Goal: Task Accomplishment & Management: Use online tool/utility

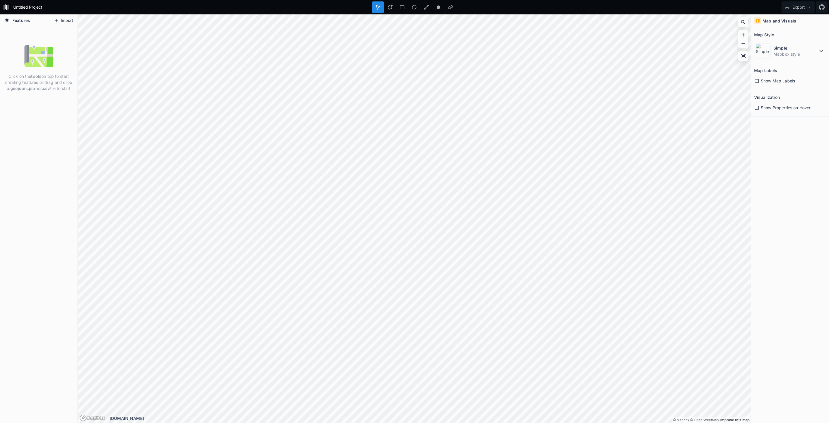
click at [61, 22] on button "Import" at bounding box center [63, 20] width 25 height 9
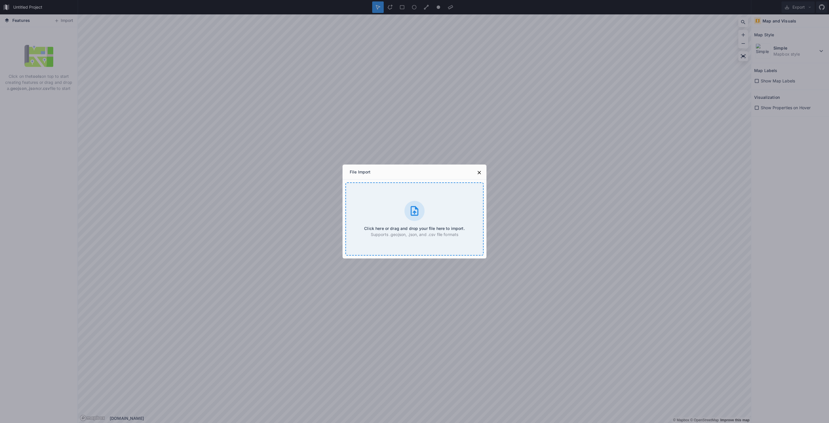
click at [420, 207] on icon at bounding box center [415, 211] width 12 height 12
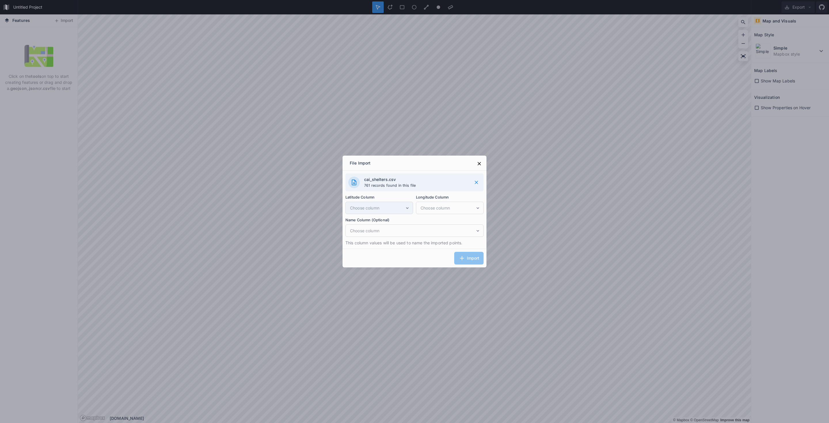
click at [399, 206] on span "Choose column" at bounding box center [377, 208] width 55 height 6
click at [436, 259] on div "Import" at bounding box center [415, 257] width 144 height 19
click at [475, 181] on icon at bounding box center [476, 182] width 6 height 6
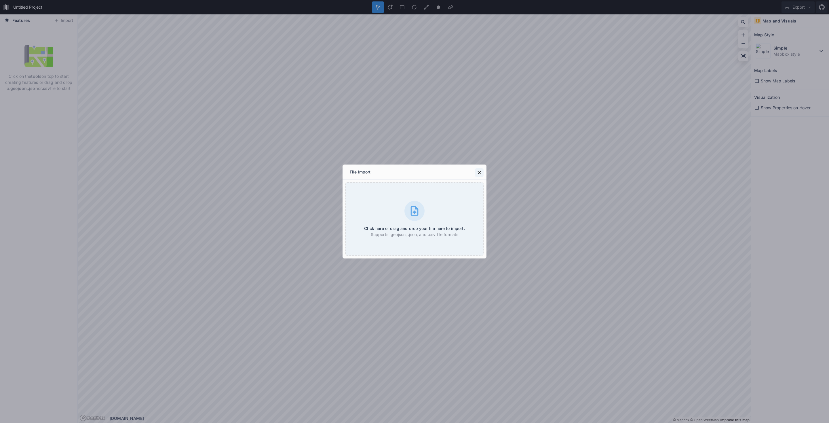
click at [477, 171] on icon at bounding box center [479, 173] width 6 height 6
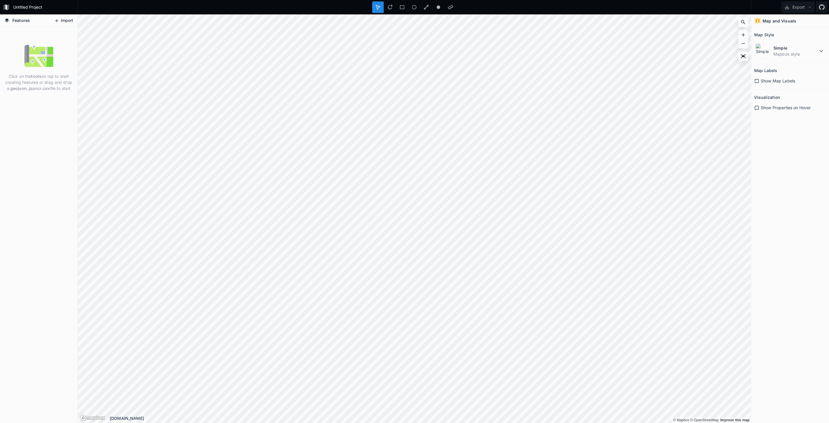
click at [62, 19] on button "Import" at bounding box center [63, 20] width 25 height 9
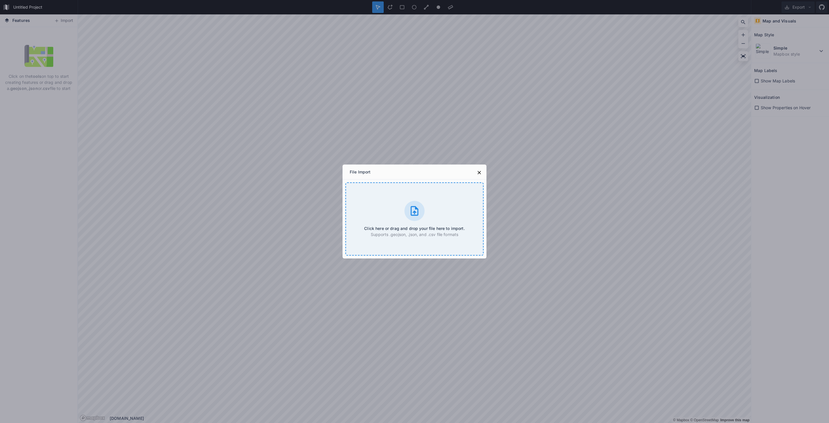
click at [406, 215] on div at bounding box center [414, 211] width 20 height 20
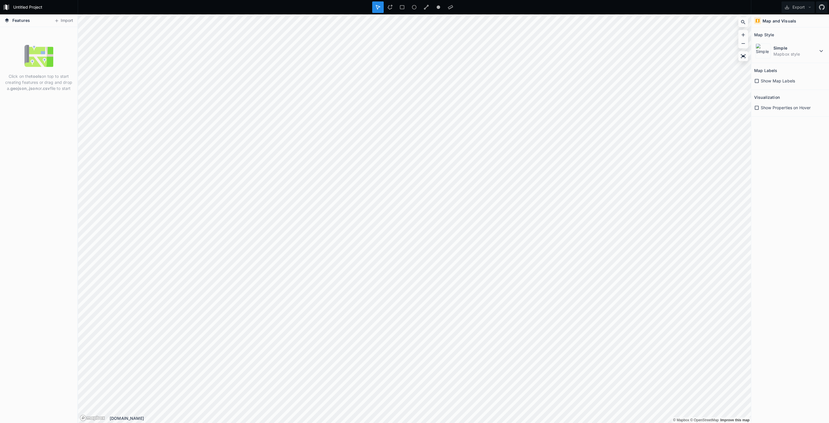
click at [755, 80] on icon at bounding box center [757, 81] width 4 height 4
click at [758, 108] on icon at bounding box center [756, 107] width 5 height 5
click at [799, 49] on dt "Simple" at bounding box center [795, 48] width 44 height 6
click at [785, 70] on dd "Mapbox style" at bounding box center [799, 72] width 51 height 6
click at [34, 53] on img at bounding box center [38, 55] width 29 height 29
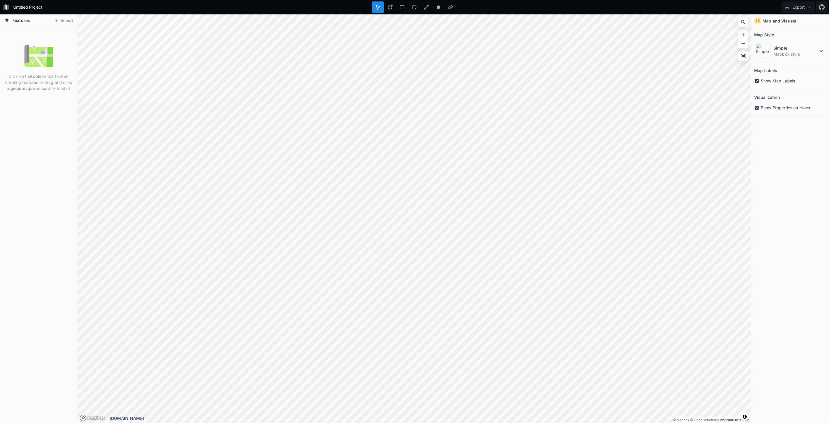
click at [28, 8] on form "Untitled Project" at bounding box center [43, 7] width 65 height 9
click at [50, 61] on img at bounding box center [38, 55] width 29 height 29
click at [68, 18] on button "Import" at bounding box center [63, 20] width 25 height 9
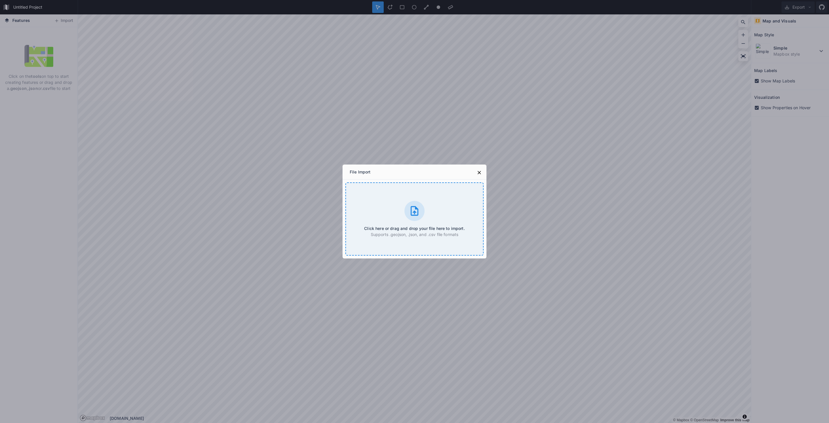
click at [410, 223] on div "Click here or drag and drop your file here to import. Supports .geojson, .json,…" at bounding box center [414, 218] width 138 height 73
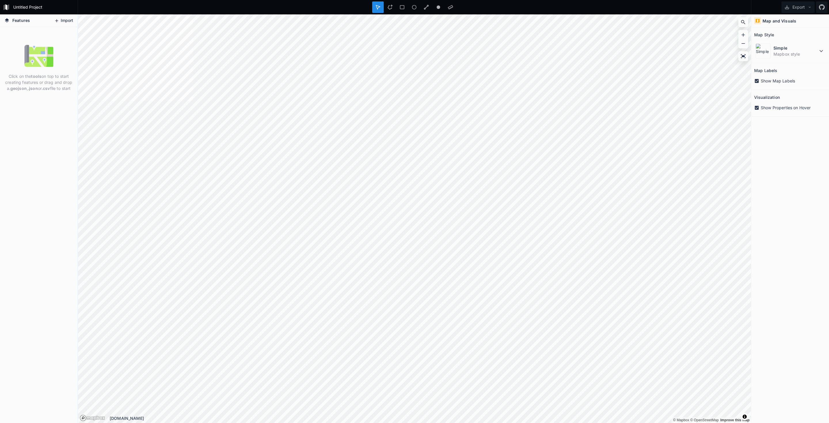
click at [65, 22] on button "Import" at bounding box center [63, 20] width 25 height 9
click at [65, 21] on button "Import" at bounding box center [63, 20] width 25 height 9
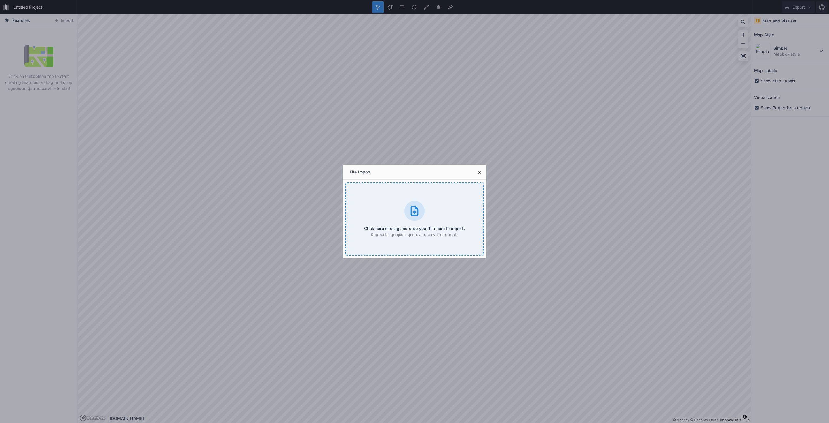
click at [398, 212] on div "Click here or drag and drop your file here to import. Supports .geojson, .json,…" at bounding box center [414, 218] width 138 height 73
